Goal: Task Accomplishment & Management: Complete application form

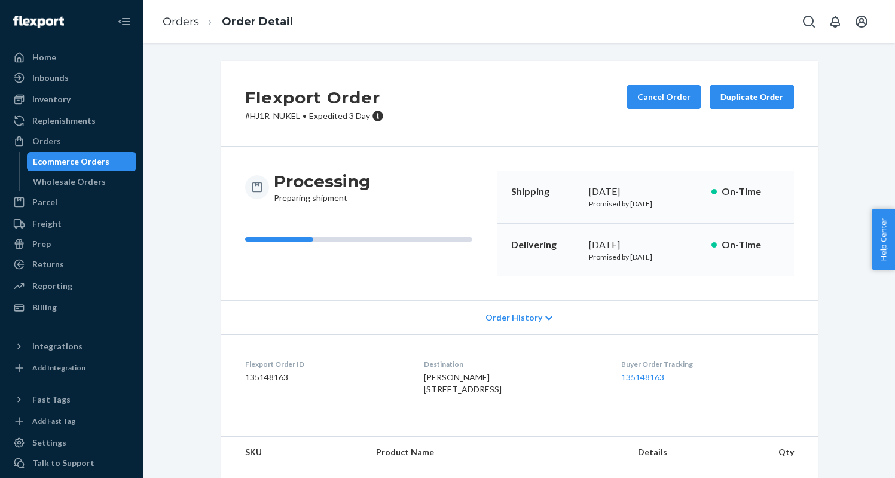
click at [70, 154] on div "Ecommerce Orders" at bounding box center [82, 161] width 108 height 17
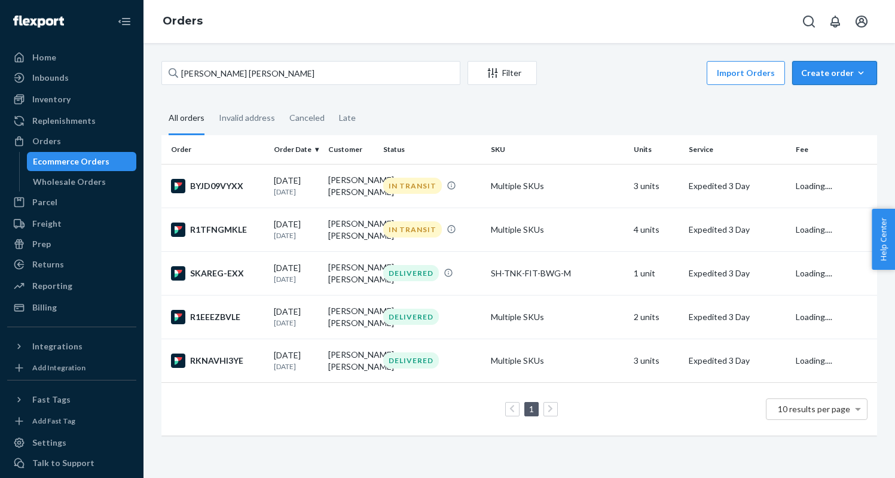
click at [812, 73] on div "Create order" at bounding box center [834, 73] width 67 height 12
click at [823, 102] on span "Ecommerce order" at bounding box center [842, 101] width 74 height 8
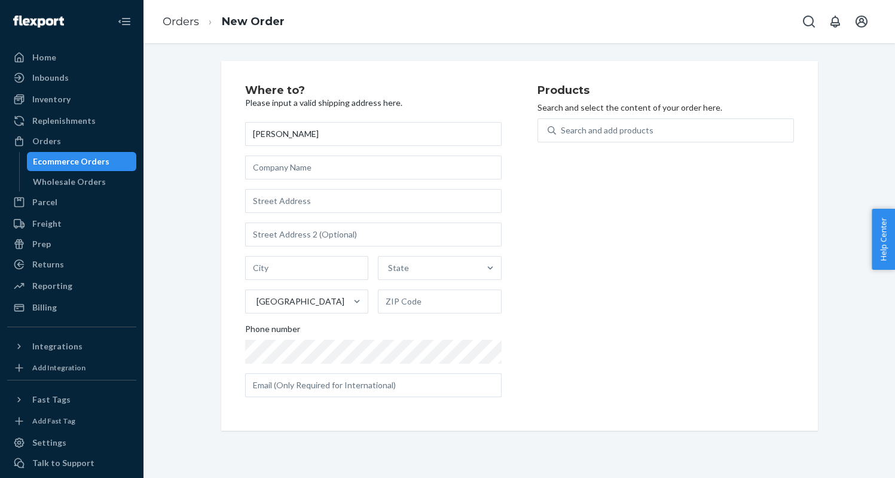
type input "[PERSON_NAME]"
click at [295, 212] on div "[PERSON_NAME] State [GEOGRAPHIC_DATA] Phone number" at bounding box center [373, 259] width 256 height 275
paste input "[STREET_ADDRESS][US_STATE]"
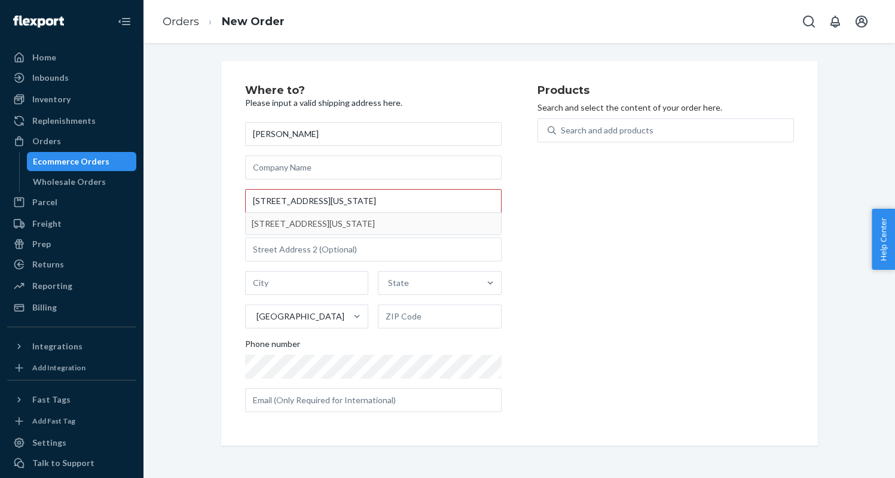
type input "[STREET_ADDRESS]"
type input "21"
type input "Corvallis"
type input "97330"
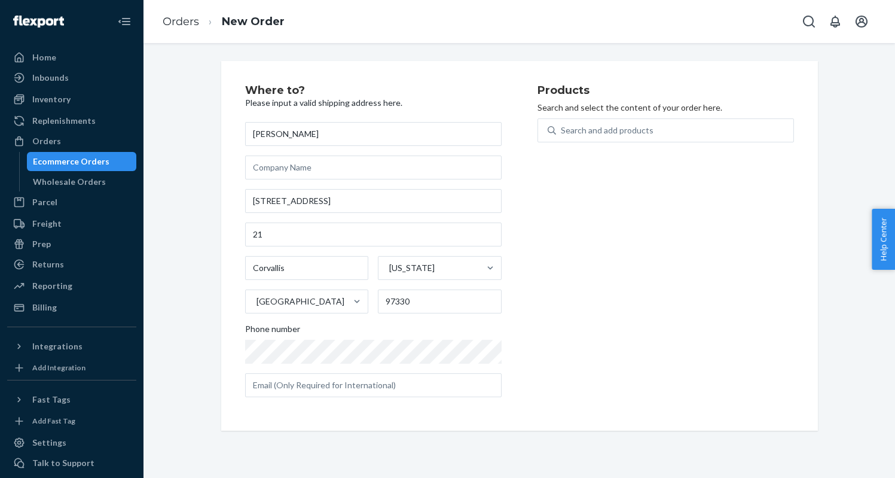
click at [698, 110] on p "Search and select the content of your order here." at bounding box center [665, 108] width 256 height 12
click at [691, 124] on div "Search and add products" at bounding box center [674, 131] width 237 height 22
click at [562, 124] on input "Search and add products" at bounding box center [561, 130] width 1 height 12
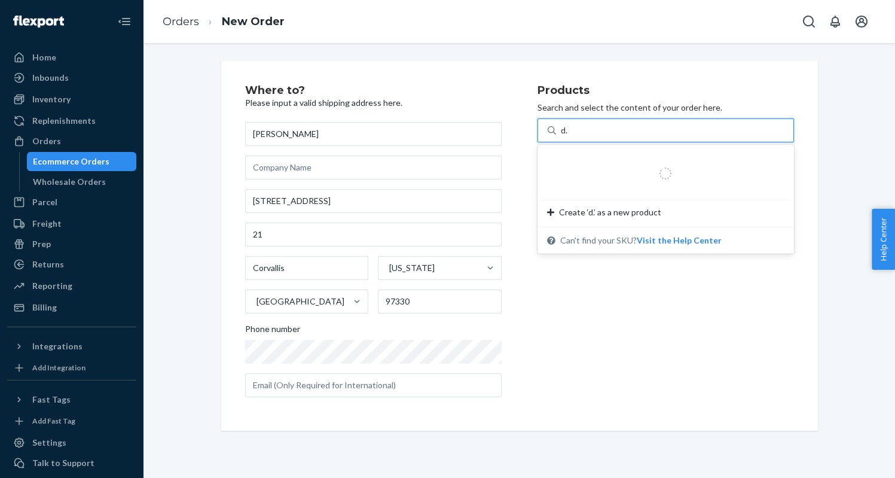
type input "d.o"
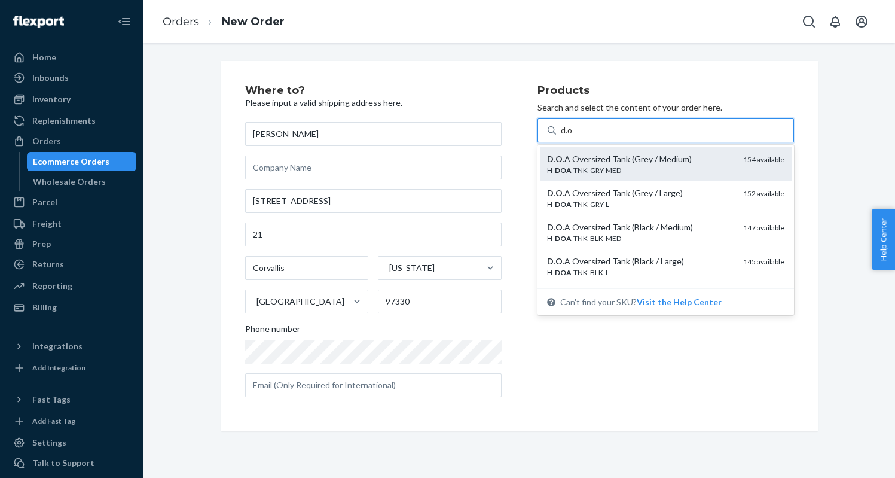
click at [673, 177] on div "D . O .A Oversized Tank (Grey / Medium) H- DOA -TNK-GRY-MED 154 available" at bounding box center [666, 164] width 252 height 34
click at [573, 136] on input "d.o" at bounding box center [567, 130] width 13 height 12
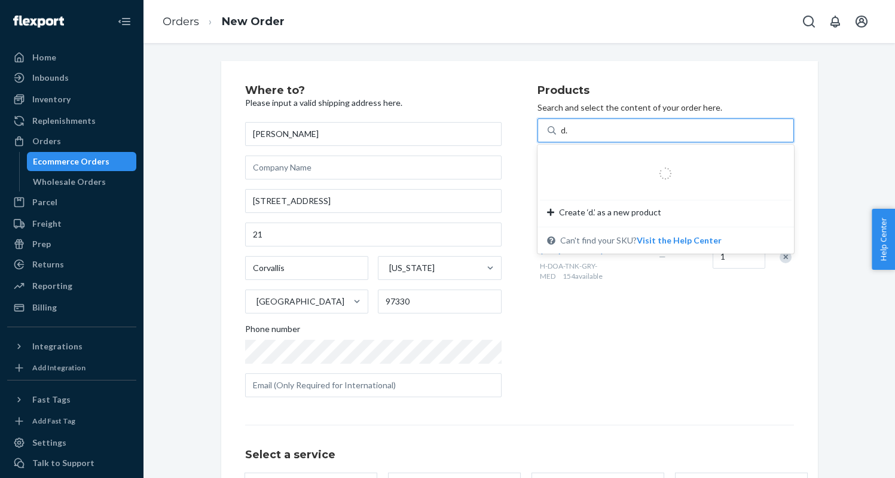
type input "d.o"
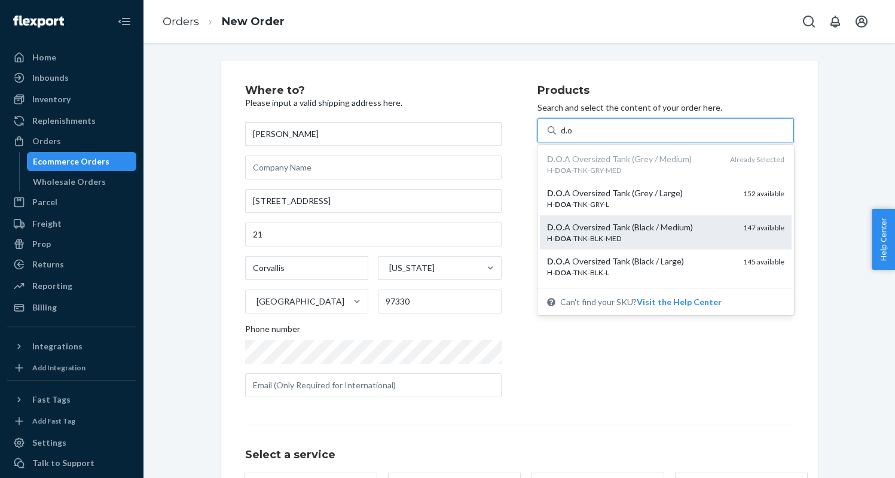
click at [701, 221] on div "D . O .A Oversized Tank (Black / Medium)" at bounding box center [640, 227] width 187 height 12
click at [573, 136] on input "d.o" at bounding box center [567, 130] width 13 height 12
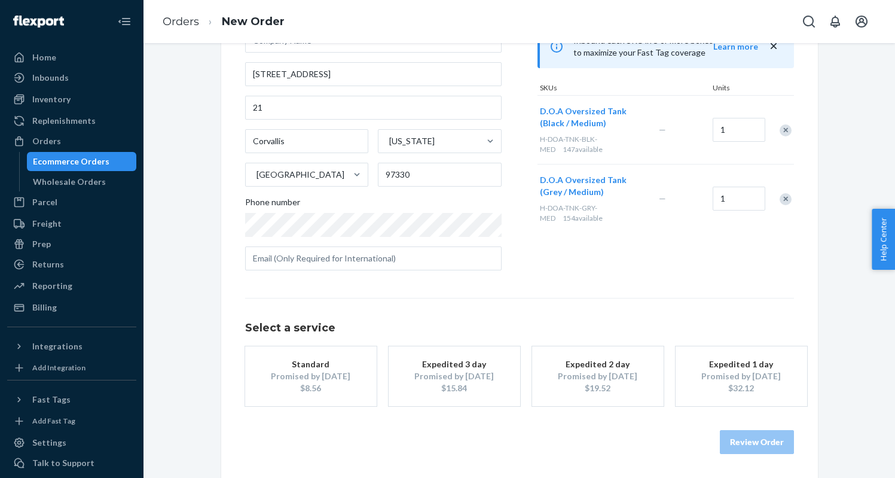
click at [291, 356] on button "Standard Promised by [DATE] $8.56" at bounding box center [311, 376] width 132 height 60
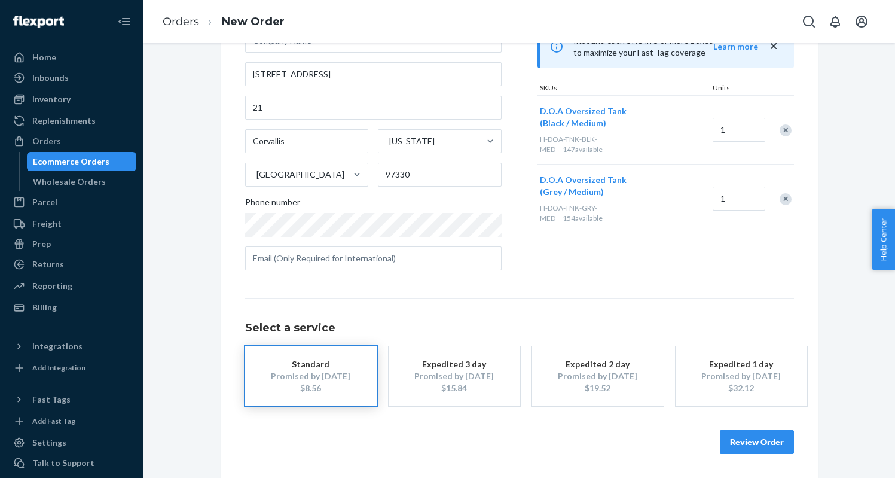
scroll to position [126, 0]
click at [745, 432] on button "Review Order" at bounding box center [757, 443] width 74 height 24
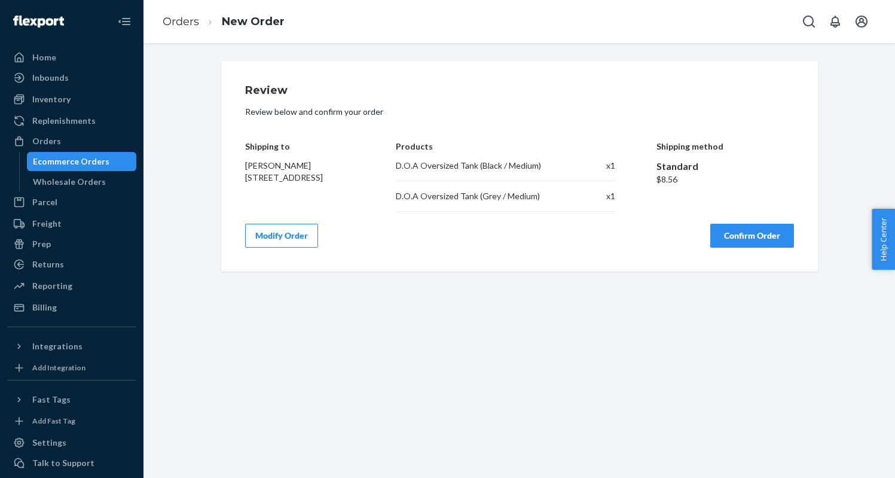
scroll to position [0, 0]
click at [743, 244] on button "Confirm Order" at bounding box center [752, 236] width 84 height 24
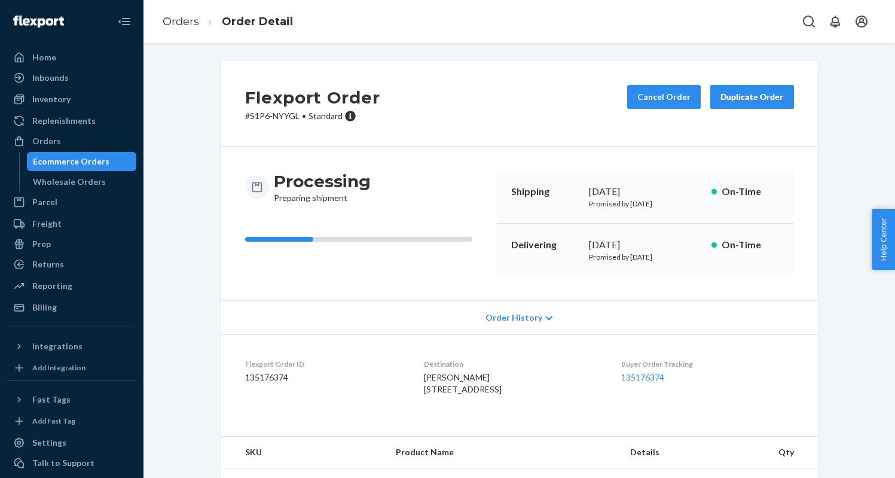
click at [75, 163] on div "Ecommerce Orders" at bounding box center [71, 161] width 77 height 12
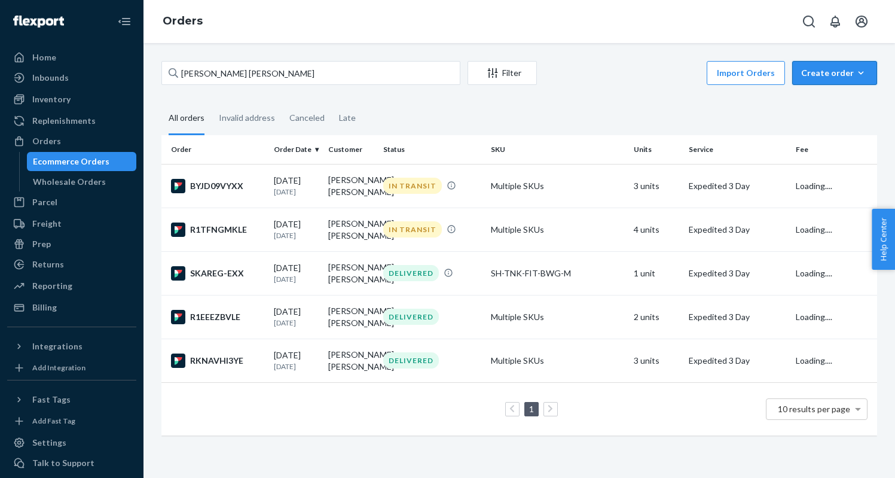
click at [868, 78] on button "Create order Ecommerce order Removal order" at bounding box center [834, 73] width 85 height 24
click at [845, 95] on button "Ecommerce order" at bounding box center [852, 102] width 115 height 26
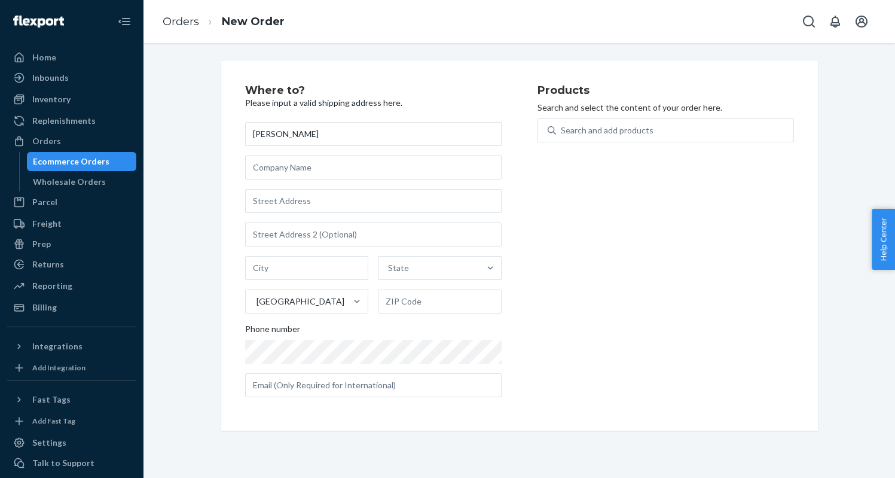
type input "[PERSON_NAME]"
paste input "[STREET_ADDRESS]"
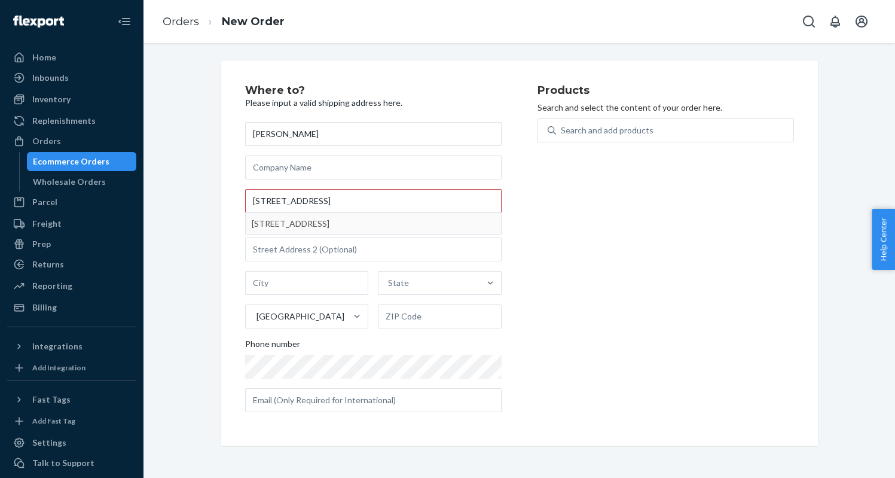
type input "[STREET_ADDRESS]"
type input "402"
type input "[GEOGRAPHIC_DATA]"
type input "92108"
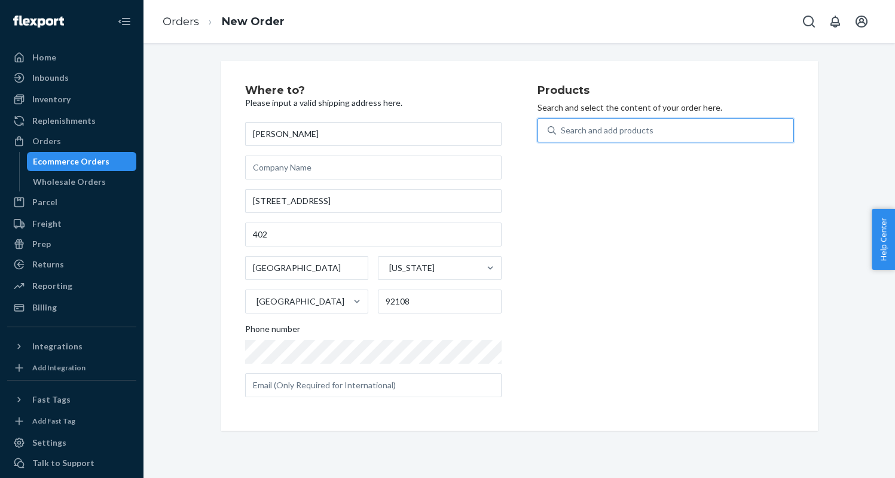
click at [621, 120] on div "Search and add products" at bounding box center [674, 131] width 237 height 22
click at [562, 124] on input "0 results available. Use Up and Down to choose options, press Enter to select t…" at bounding box center [561, 130] width 1 height 12
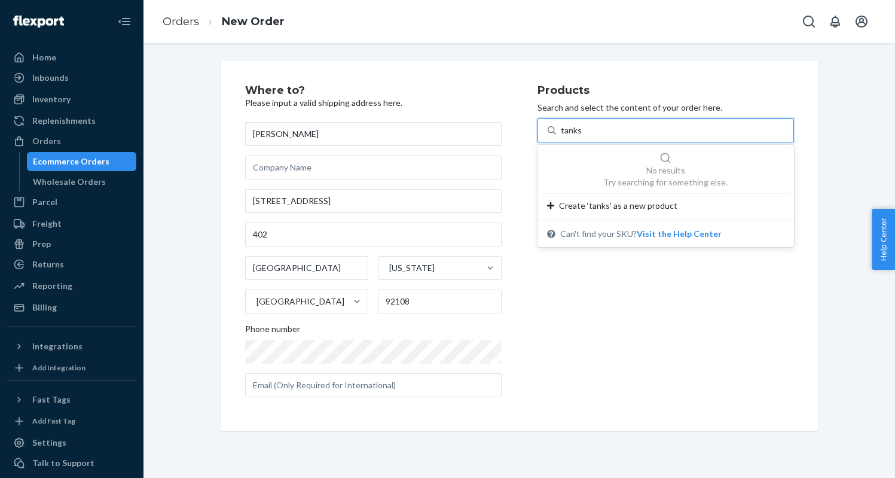
type input "tank"
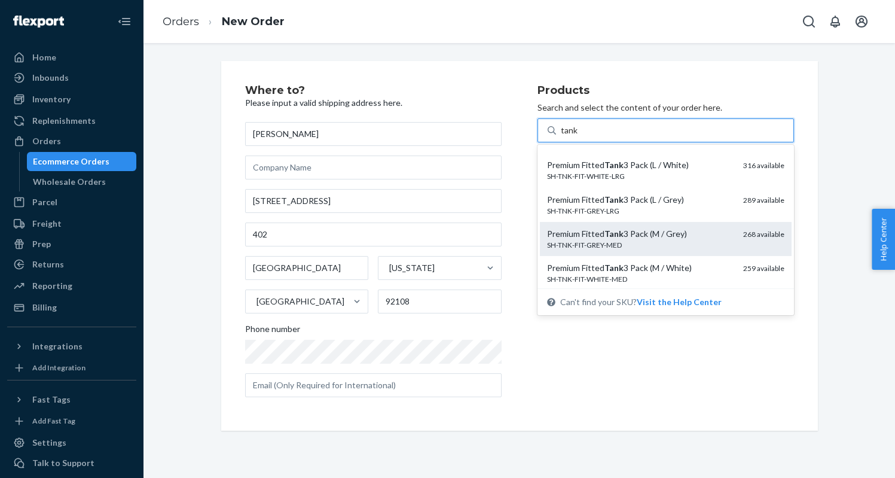
scroll to position [230, 0]
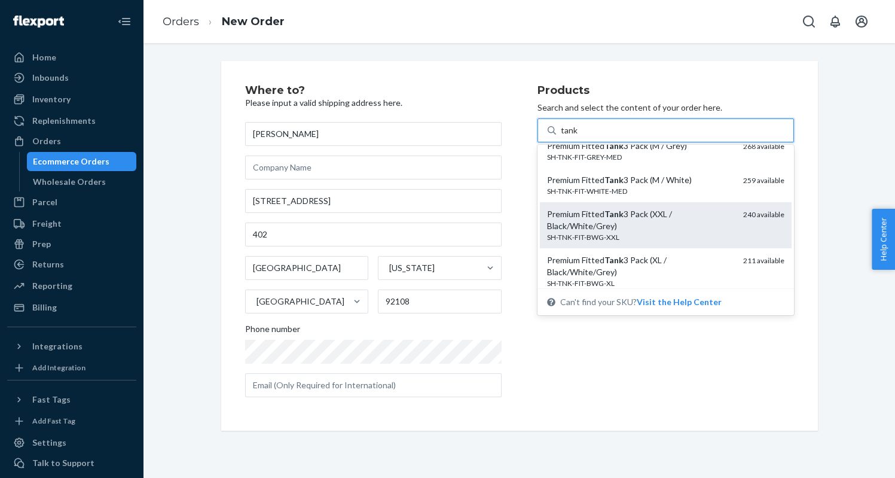
click at [653, 242] on div "SH-TNK-FIT-BWG-XXL" at bounding box center [640, 237] width 187 height 10
click at [578, 136] on input "tank" at bounding box center [569, 130] width 17 height 12
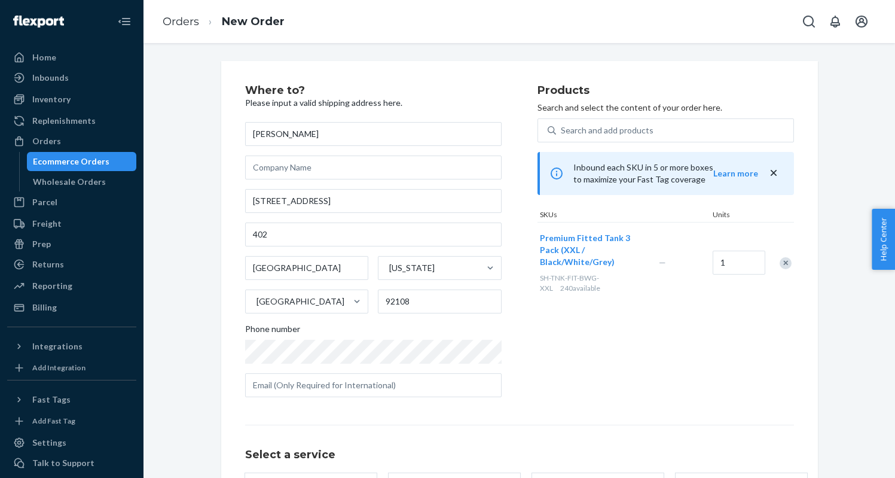
click at [787, 257] on div "Remove Item" at bounding box center [786, 263] width 12 height 12
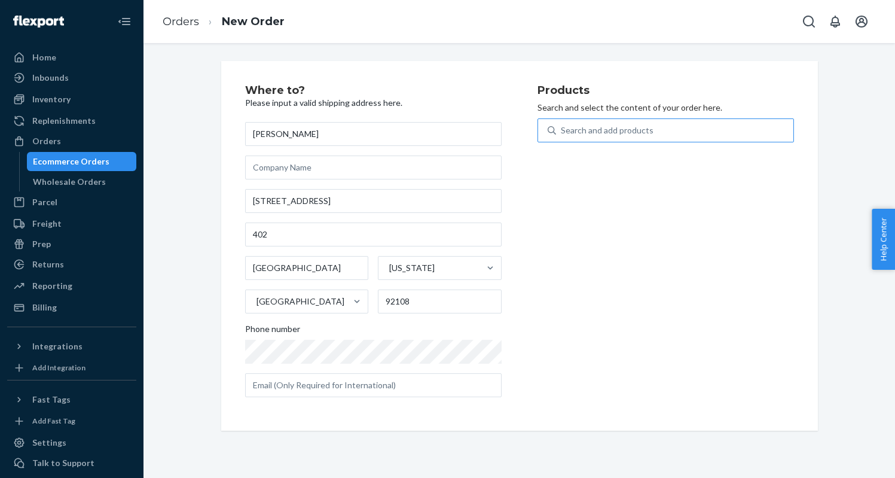
click at [645, 123] on div "Search and add products" at bounding box center [674, 131] width 237 height 22
click at [562, 124] on input "Search and add products" at bounding box center [561, 130] width 1 height 12
type input "tank"
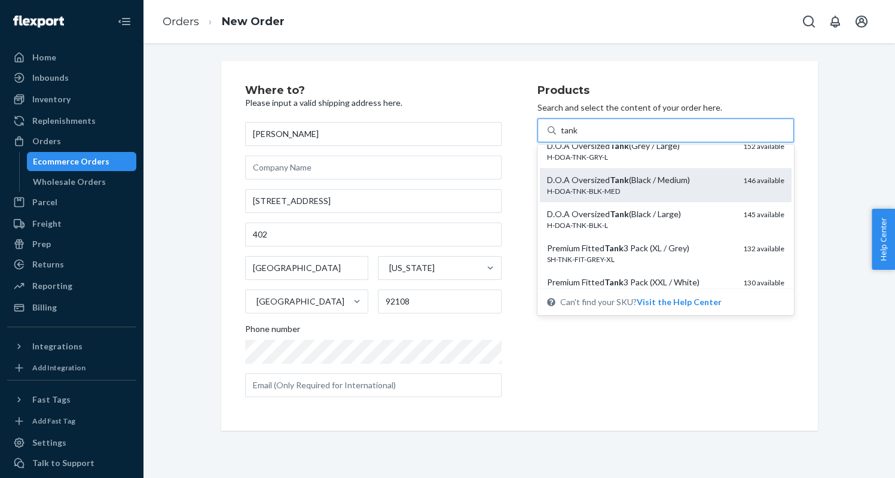
scroll to position [603, 0]
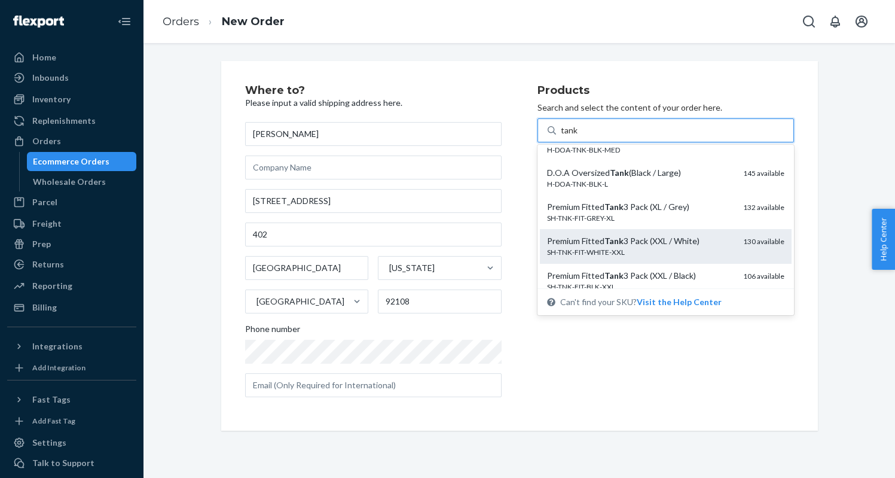
click at [666, 257] on div "SH-TNK-FIT-WHITE-XXL" at bounding box center [640, 252] width 187 height 10
click at [578, 136] on input "tank" at bounding box center [569, 130] width 17 height 12
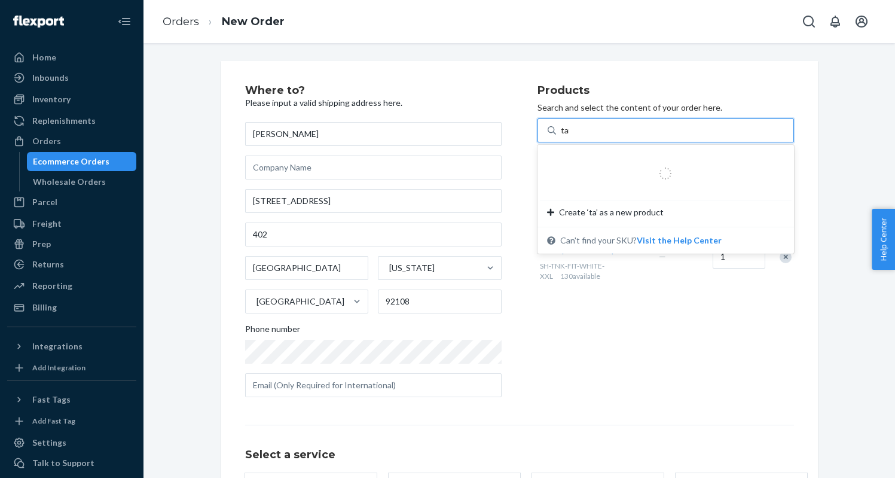
type input "tank"
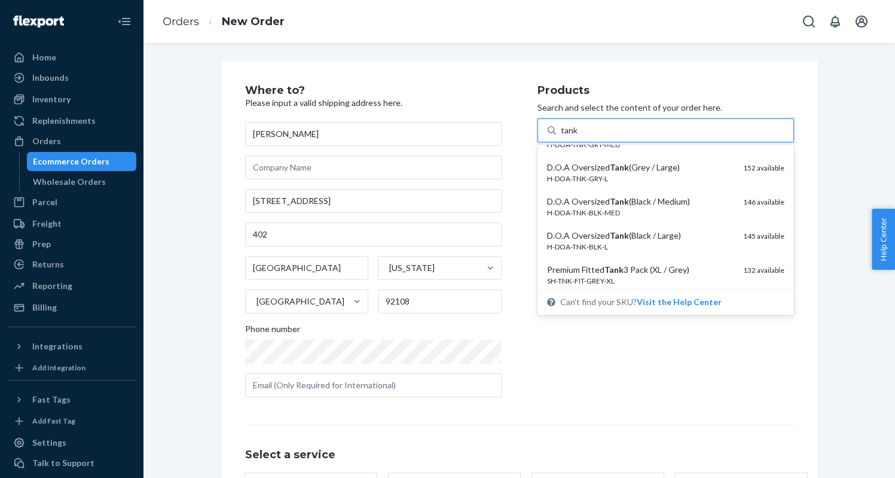
scroll to position [642, 0]
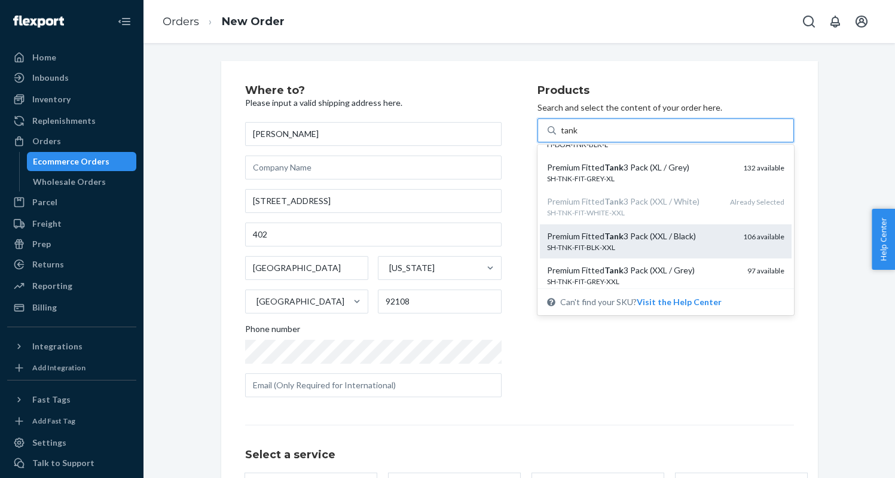
click at [691, 252] on div "SH-TNK-FIT-BLK-XXL" at bounding box center [640, 247] width 187 height 10
click at [578, 136] on input "tank" at bounding box center [569, 130] width 17 height 12
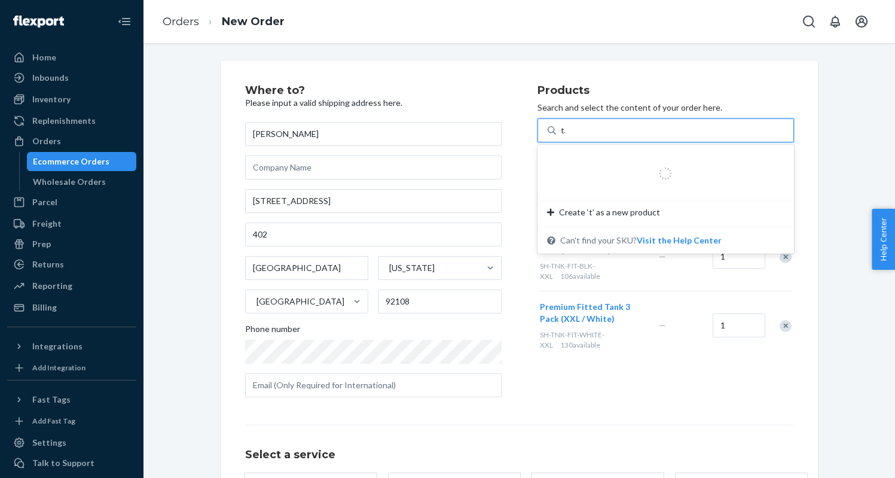
type input "tank"
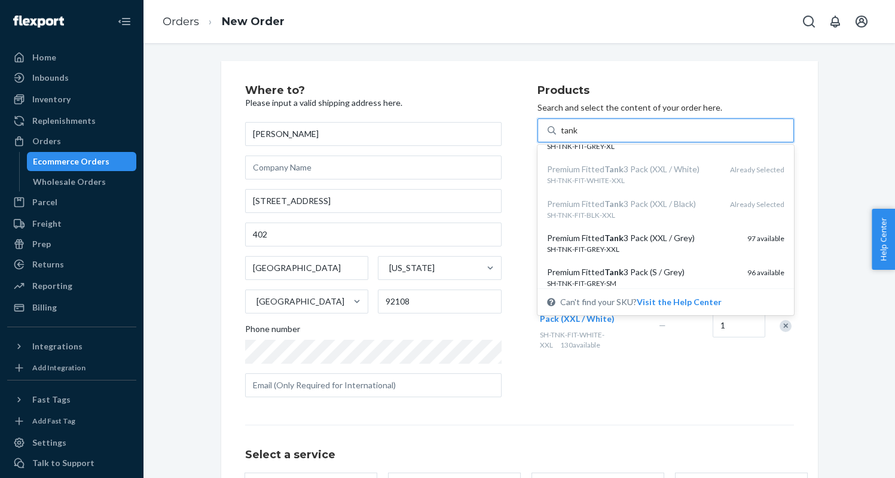
scroll to position [689, 0]
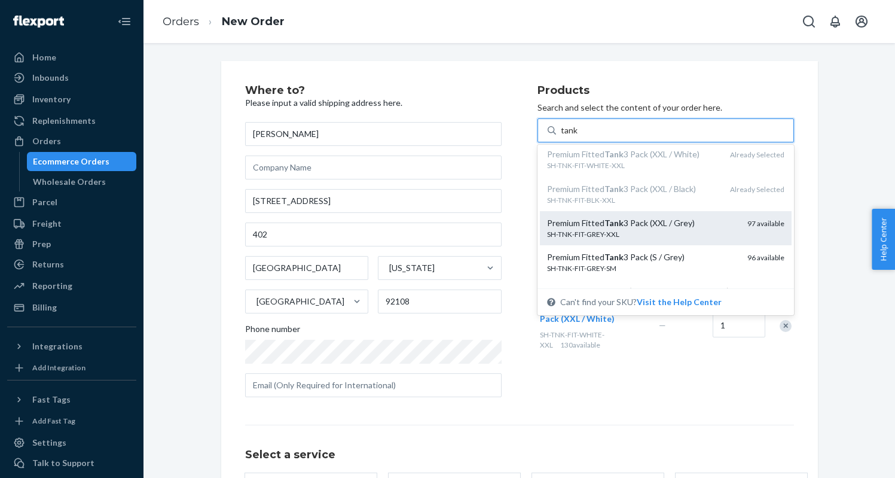
click at [684, 239] on div "SH-TNK-FIT-GREY-XXL" at bounding box center [642, 234] width 191 height 10
click at [578, 136] on input "tank" at bounding box center [569, 130] width 17 height 12
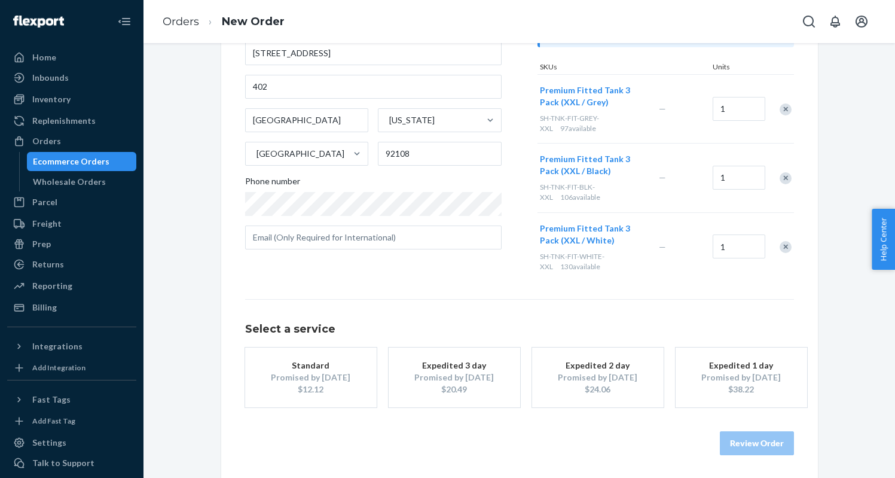
scroll to position [147, 0]
click at [334, 369] on div "Standard" at bounding box center [311, 366] width 96 height 12
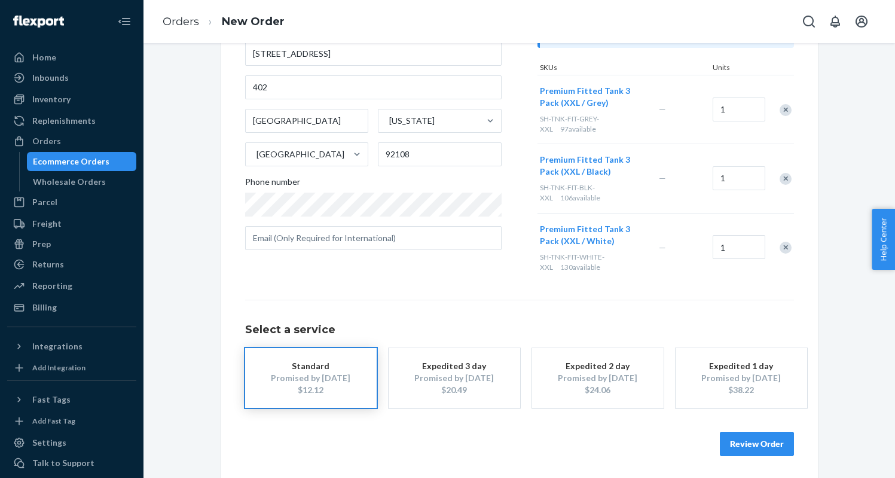
click at [478, 380] on div "Promised by [DATE]" at bounding box center [455, 378] width 96 height 12
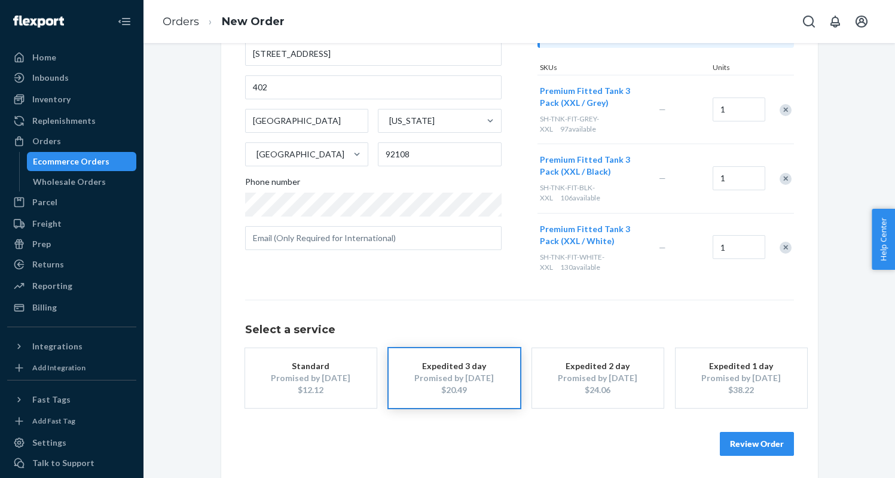
click at [742, 439] on button "Review Order" at bounding box center [757, 444] width 74 height 24
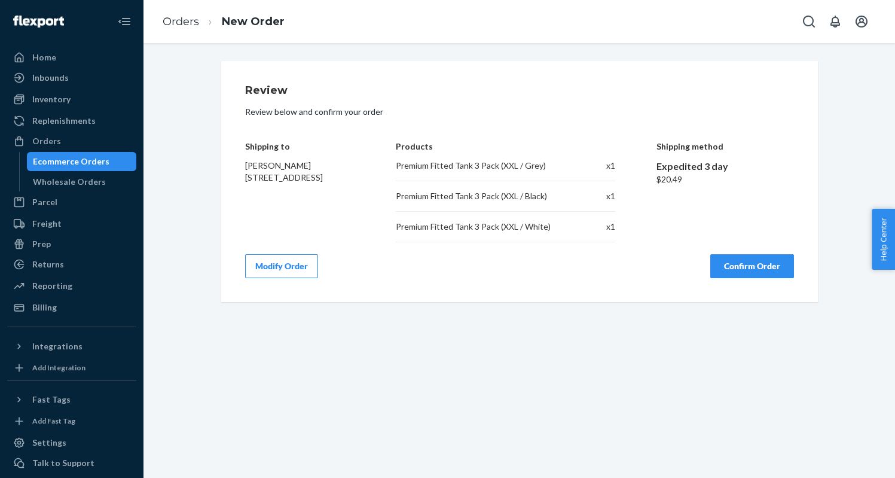
click at [742, 265] on button "Confirm Order" at bounding box center [752, 266] width 84 height 24
